Goal: Task Accomplishment & Management: Use online tool/utility

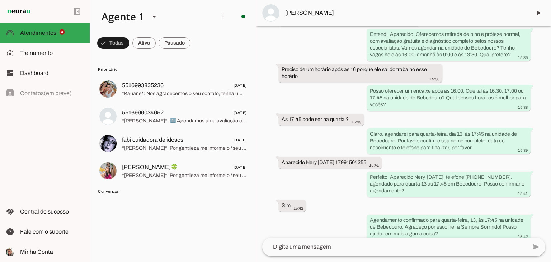
scroll to position [459, 0]
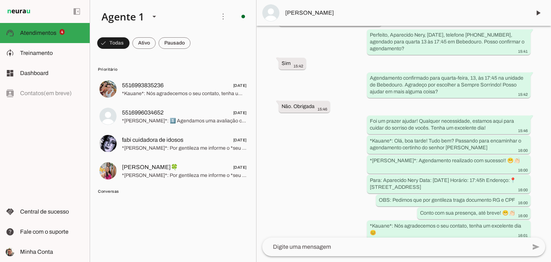
click at [286, 207] on div "Agente ativado Agente pausado, interação humana no WhatsApp há cerca de 5 horas…" at bounding box center [404, 132] width 295 height 212
click at [147, 22] on div at bounding box center [154, 16] width 17 height 24
click at [192, 56] on md-item "Agente 2" at bounding box center [225, 46] width 67 height 20
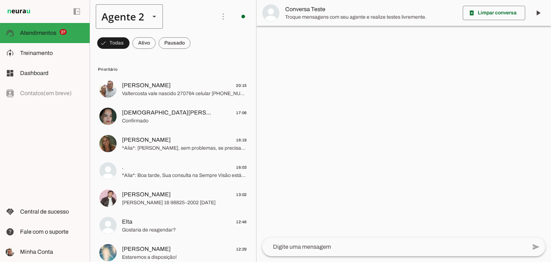
click at [153, 12] on slot at bounding box center [154, 16] width 9 height 9
click at [197, 42] on slot at bounding box center [224, 46] width 55 height 9
